Goal: Task Accomplishment & Management: Manage account settings

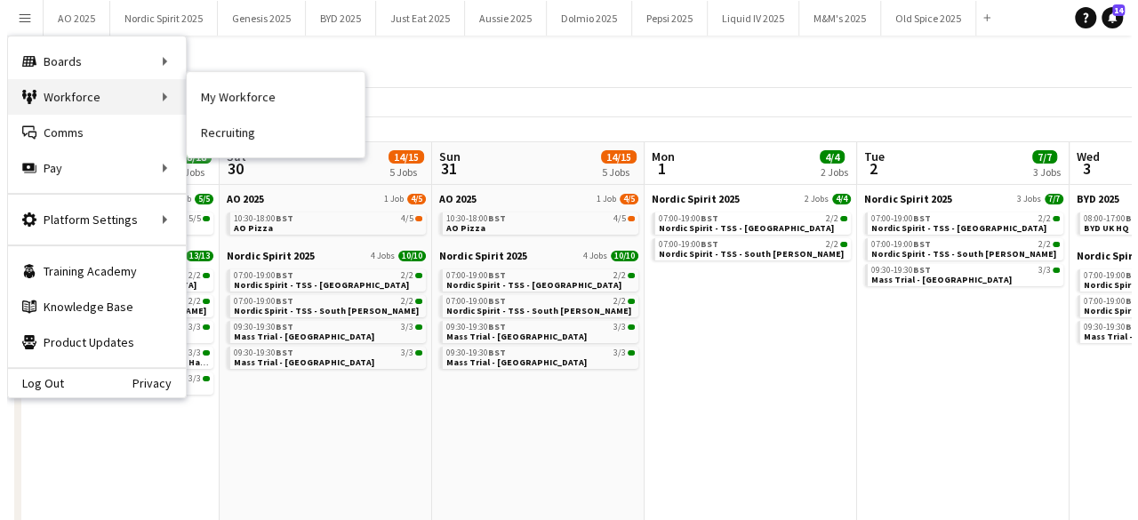
scroll to position [0, 524]
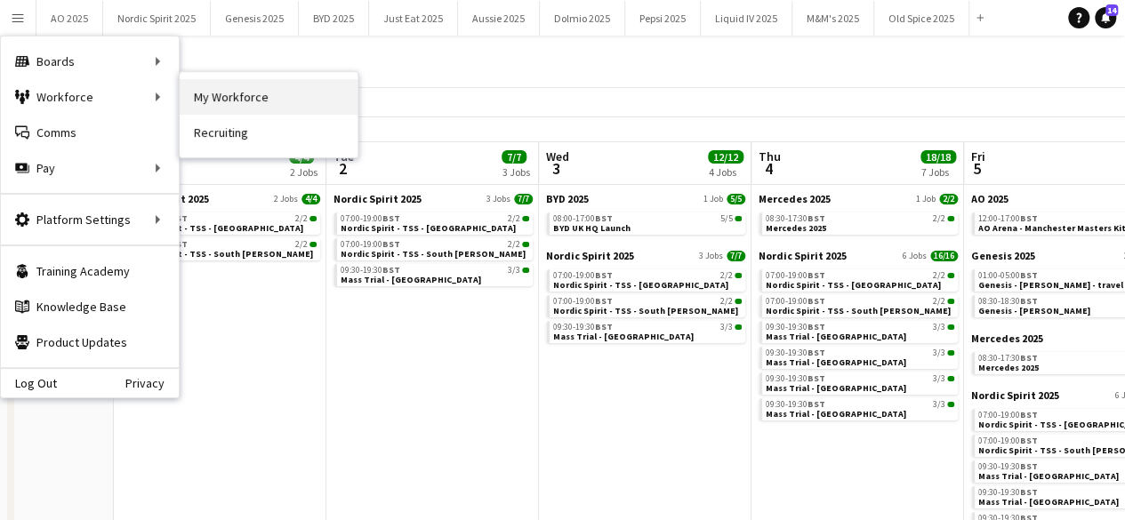
click at [189, 101] on link "My Workforce" at bounding box center [269, 97] width 178 height 36
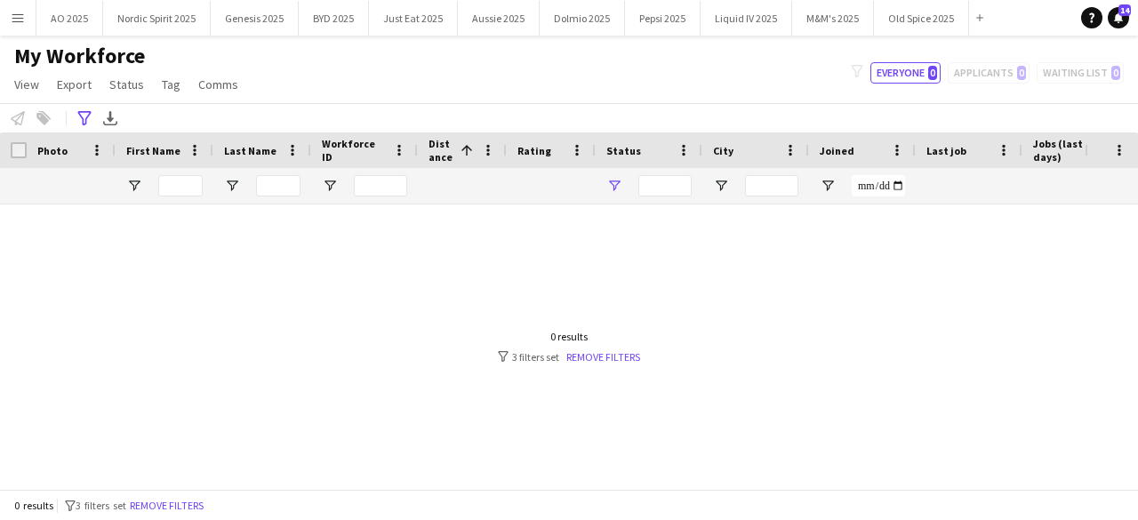
type input "**********"
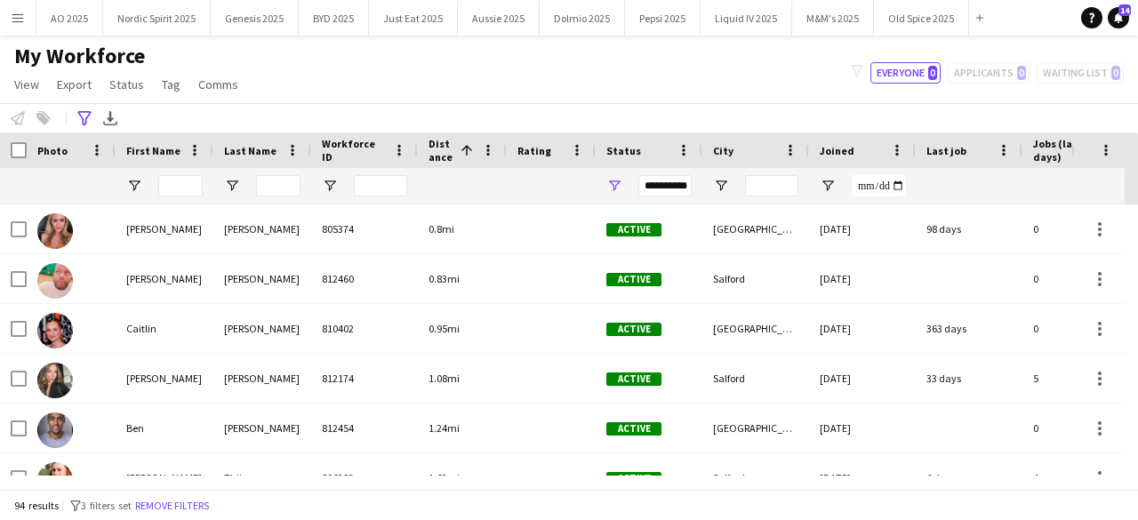
drag, startPoint x: 84, startPoint y: 125, endPoint x: 125, endPoint y: 70, distance: 69.2
click at [125, 70] on app-workforce-header "My Workforce View Views Default view Compliance Log New view Update view Delete…" at bounding box center [569, 88] width 1138 height 90
click at [22, 23] on app-icon "Menu" at bounding box center [18, 18] width 14 height 14
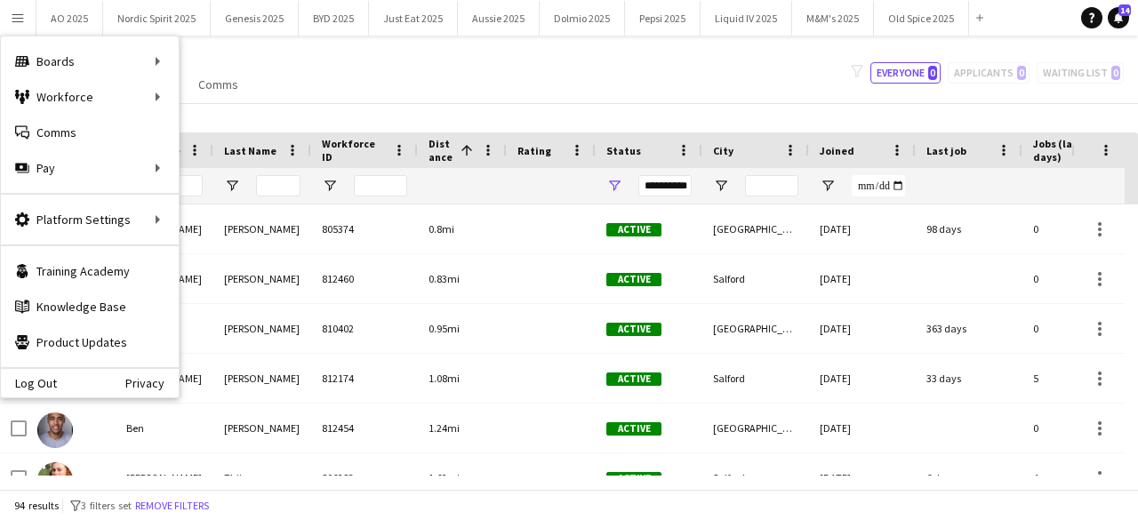
click at [418, 113] on div "**********" at bounding box center [569, 117] width 1138 height 29
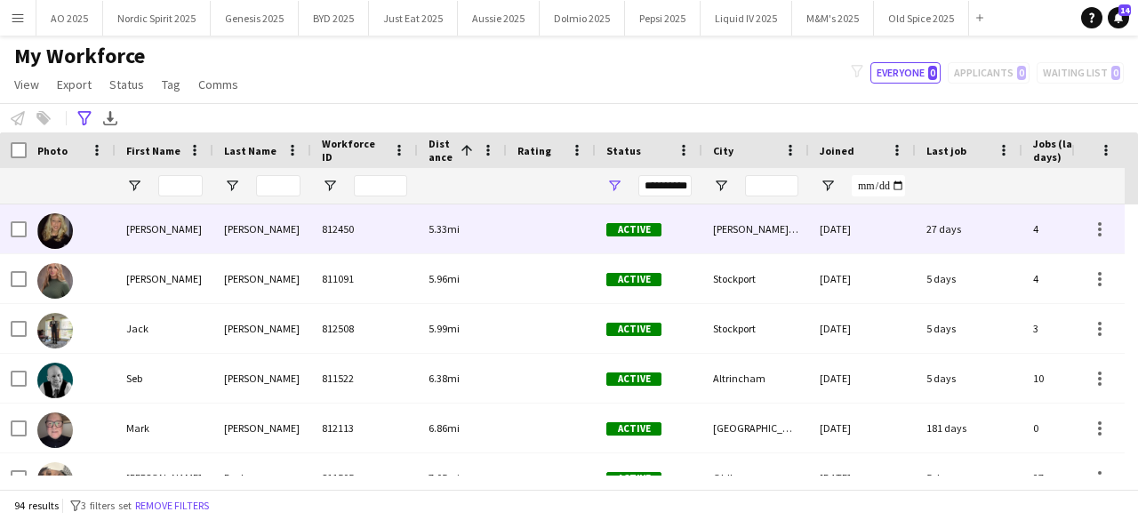
click at [65, 230] on img at bounding box center [55, 231] width 36 height 36
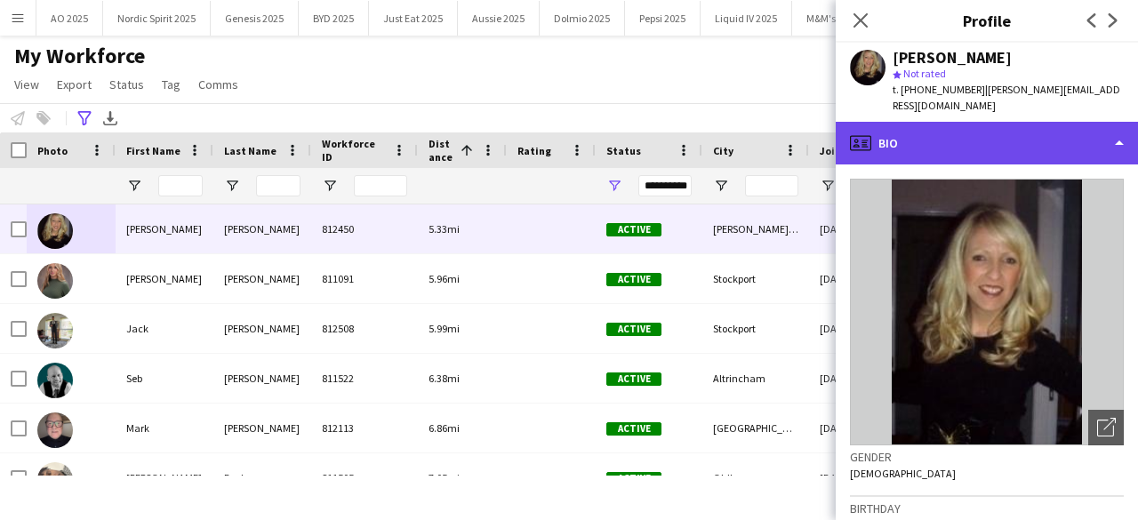
click at [999, 131] on div "profile Bio" at bounding box center [987, 143] width 302 height 43
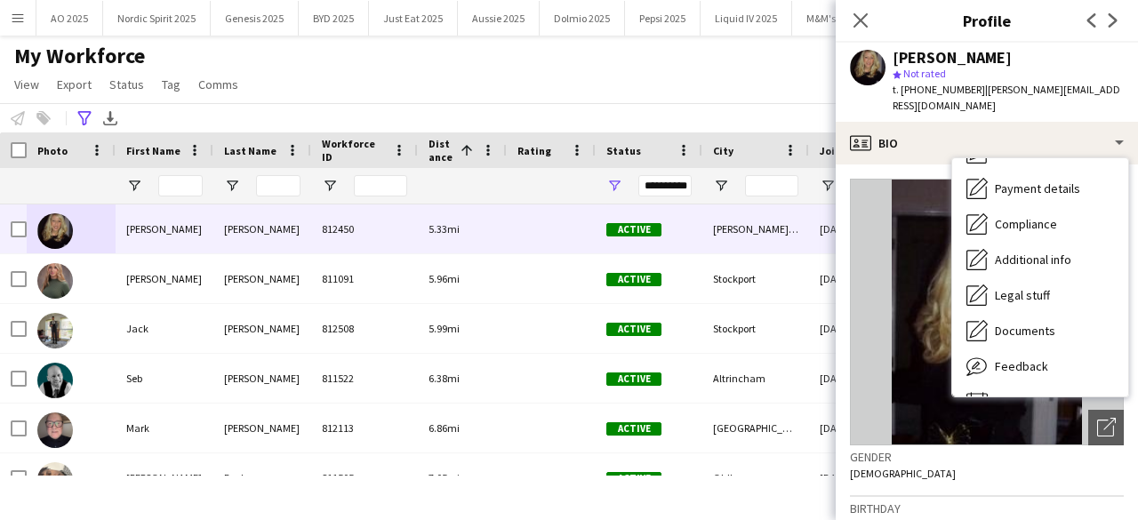
click at [712, 59] on div "My Workforce View Views Default view Compliance Log New view Update view Delete…" at bounding box center [569, 73] width 1138 height 60
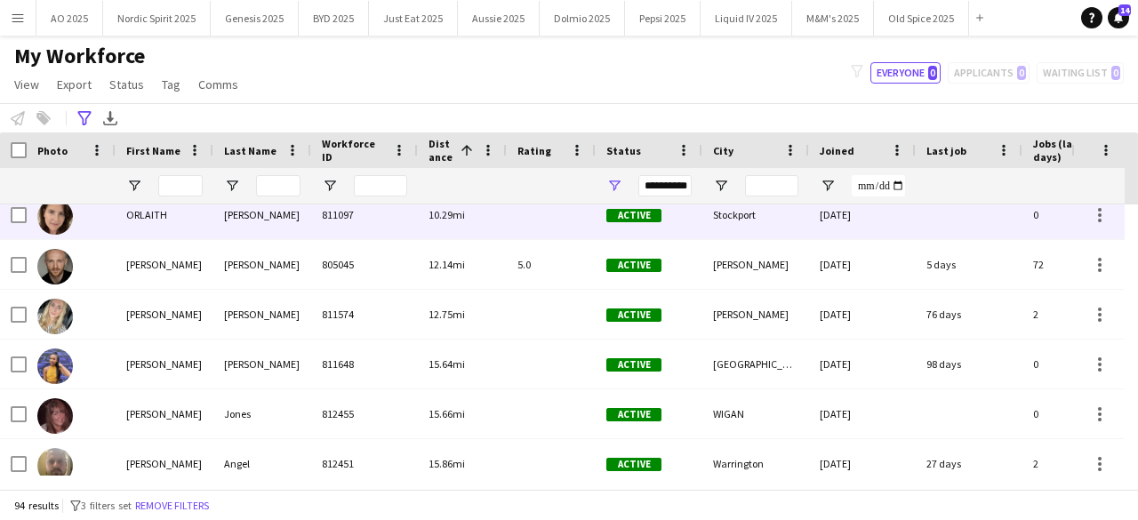
click at [54, 225] on img at bounding box center [55, 217] width 36 height 36
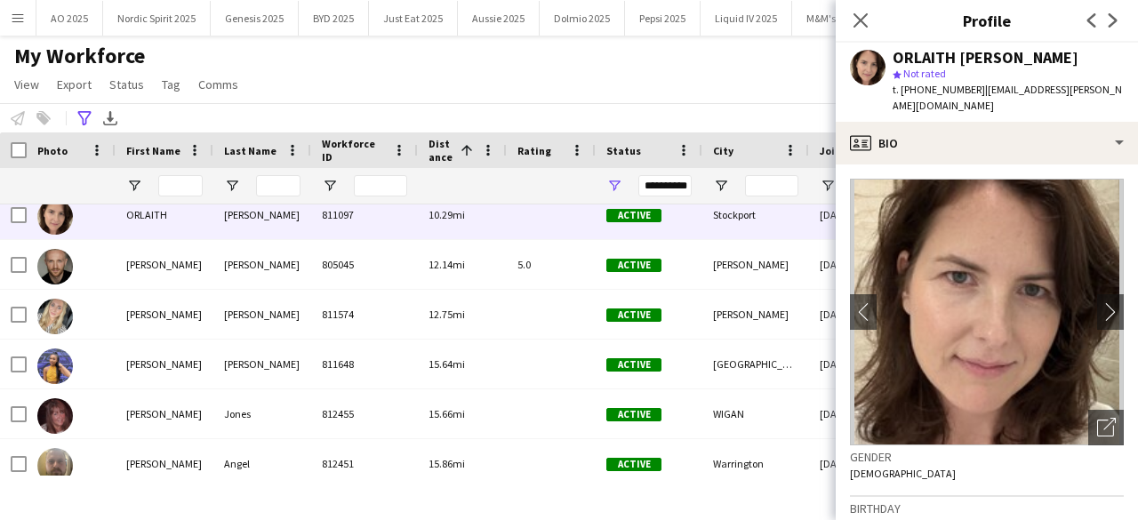
click at [619, 88] on div "My Workforce View Views Default view Compliance Log New view Update view Delete…" at bounding box center [569, 73] width 1138 height 60
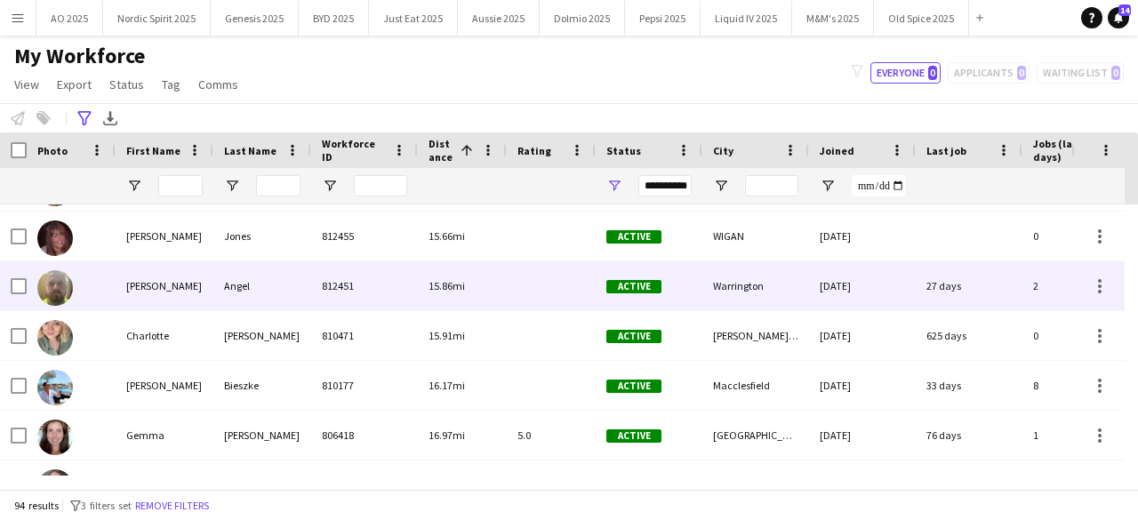
click at [64, 291] on img at bounding box center [55, 288] width 36 height 36
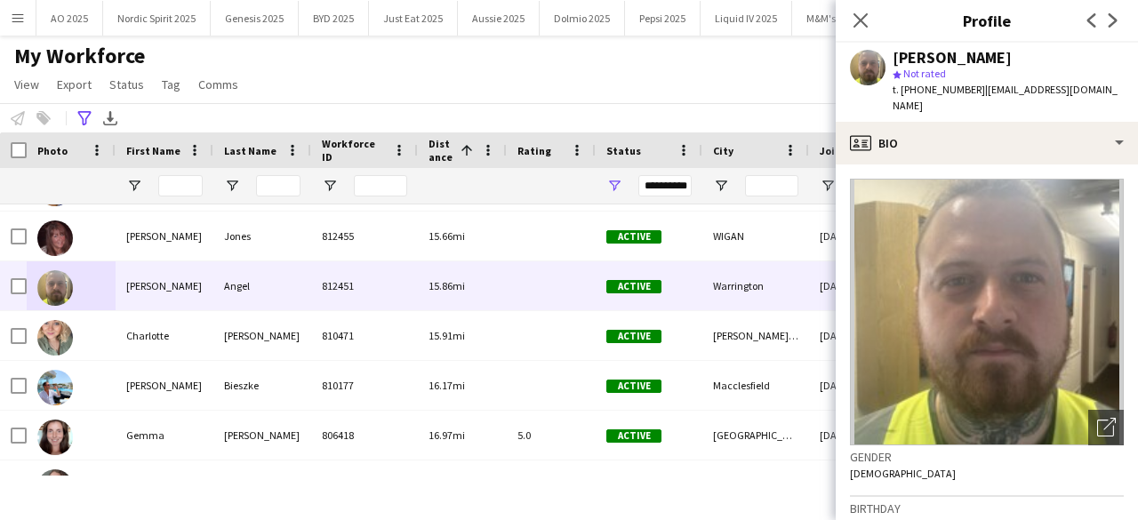
click at [448, 125] on div "**********" at bounding box center [569, 117] width 1138 height 29
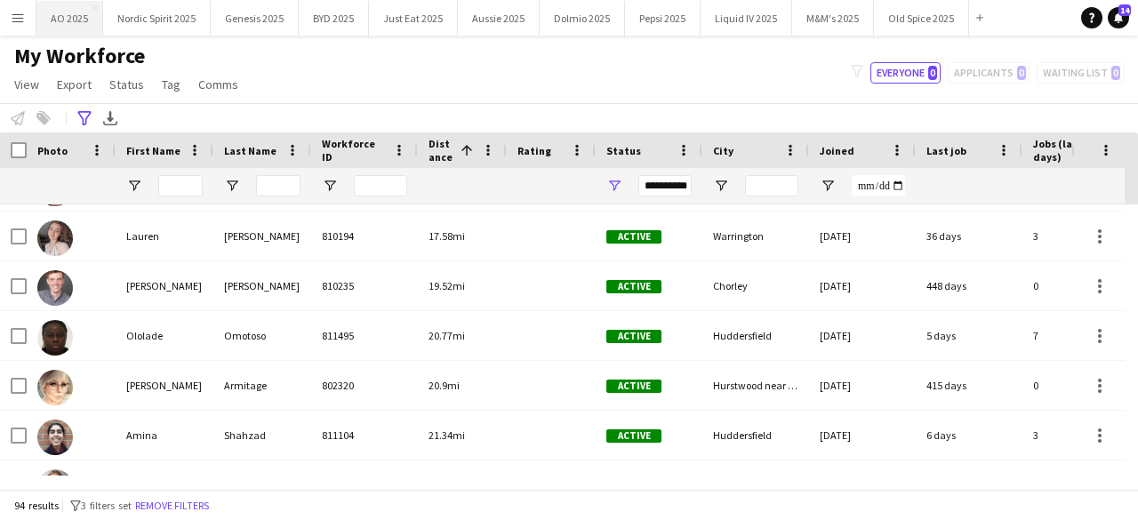
click at [66, 12] on button "AO 2025 Close" at bounding box center [69, 18] width 67 height 35
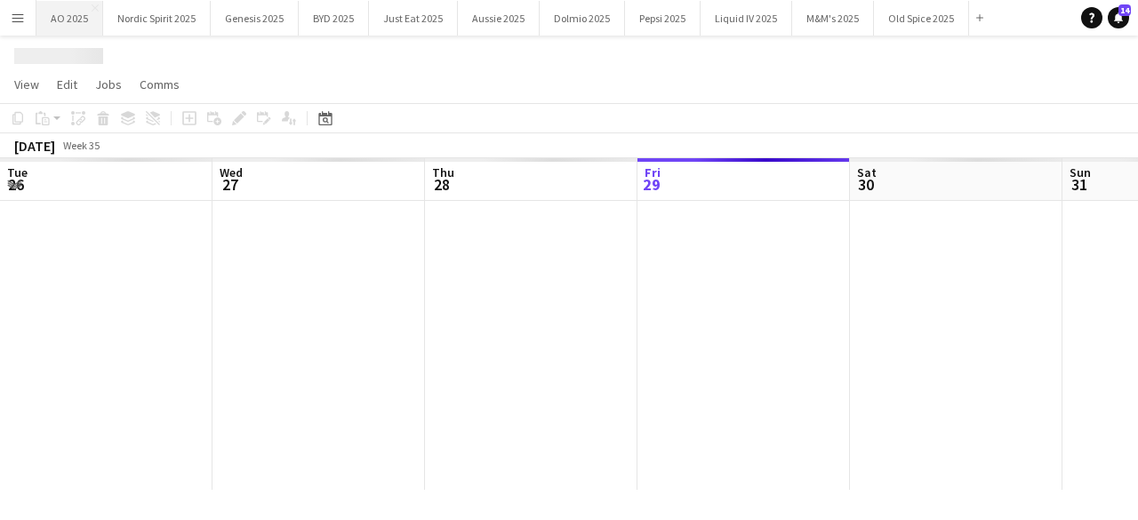
scroll to position [0, 425]
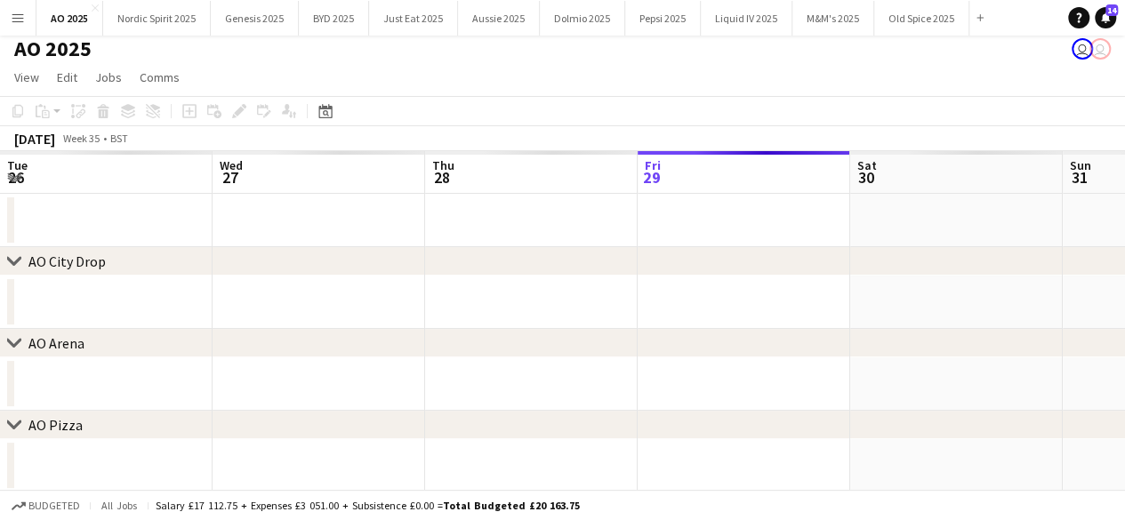
scroll to position [0, 425]
